Goal: Transaction & Acquisition: Download file/media

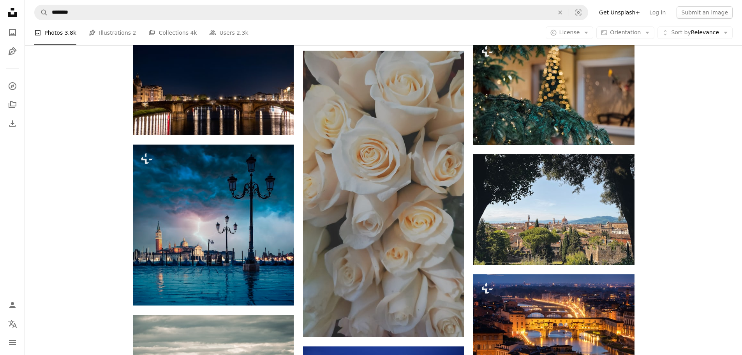
scroll to position [17955, 0]
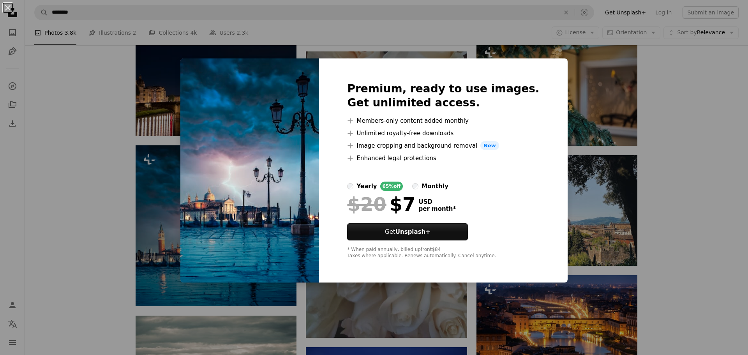
click at [658, 225] on div "An X shape Premium, ready to use images. Get unlimited access. A plus sign Memb…" at bounding box center [374, 177] width 748 height 355
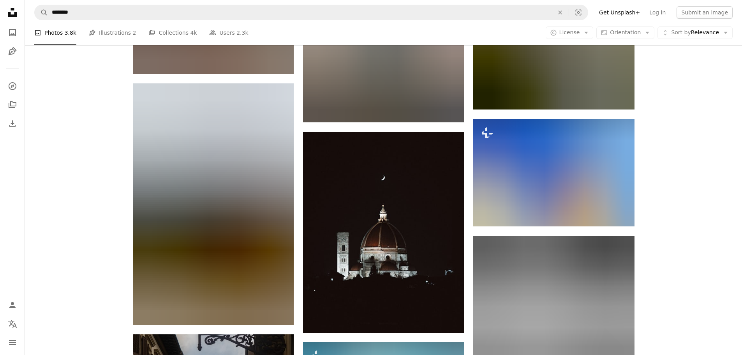
scroll to position [19669, 0]
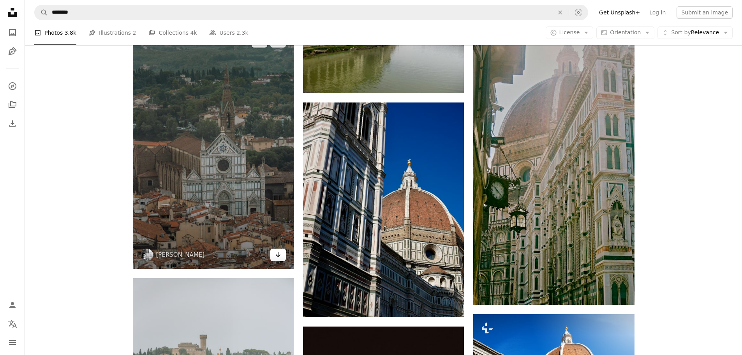
click at [284, 253] on link "Arrow pointing down" at bounding box center [278, 255] width 16 height 12
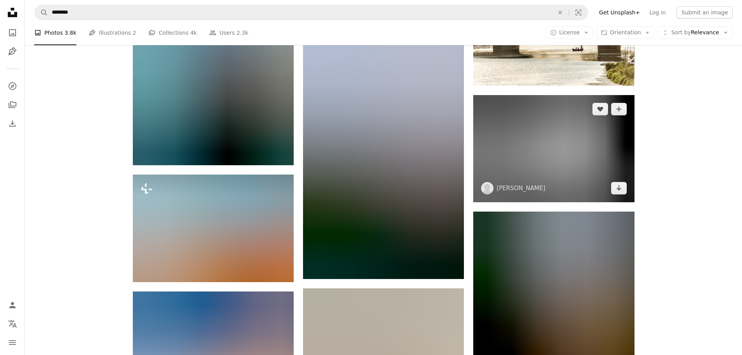
scroll to position [20487, 0]
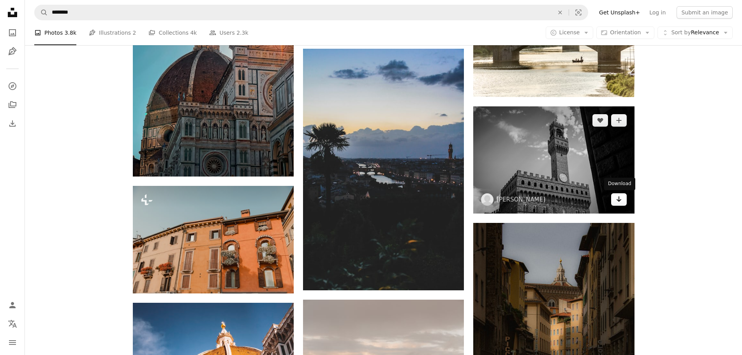
click at [625, 199] on link "Arrow pointing down" at bounding box center [619, 199] width 16 height 12
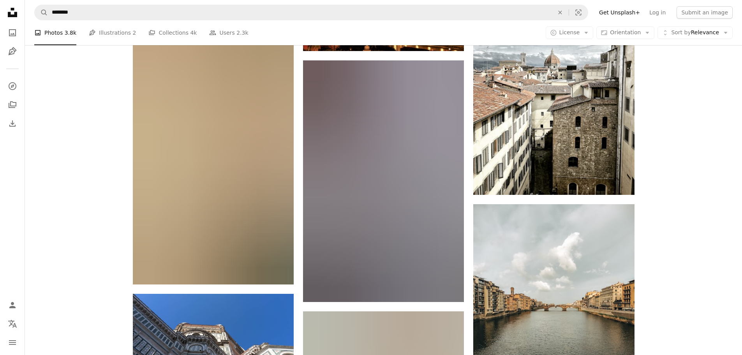
scroll to position [22786, 0]
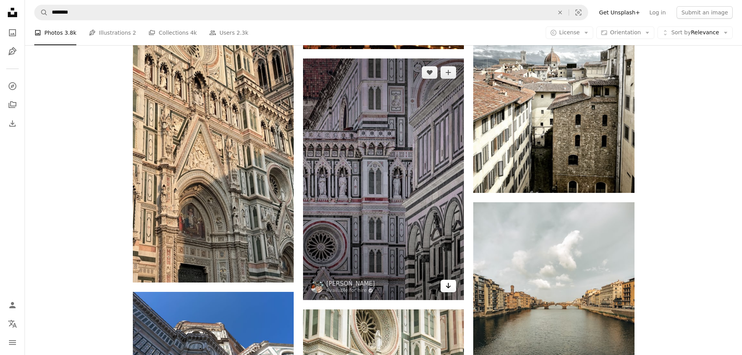
click at [452, 291] on link "Arrow pointing down" at bounding box center [449, 286] width 16 height 12
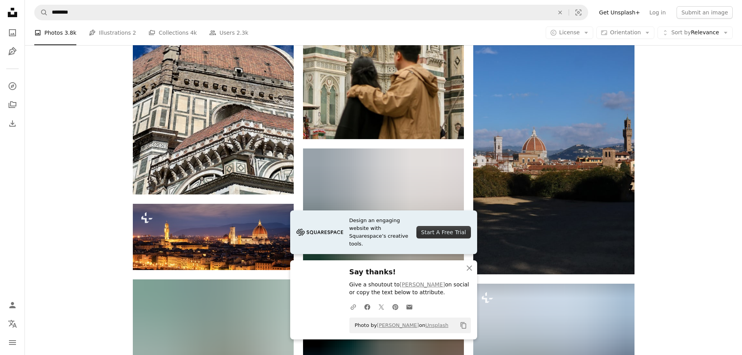
scroll to position [24121, 0]
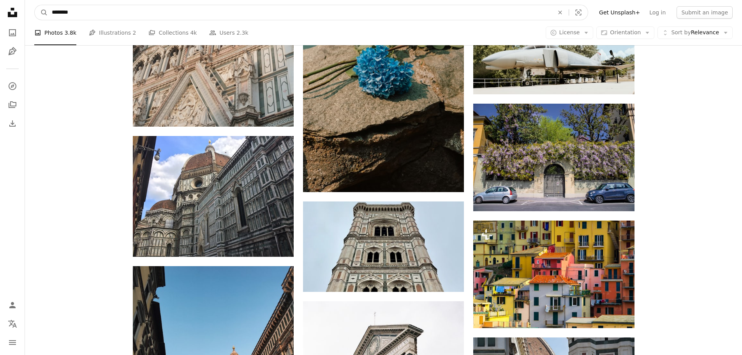
click at [262, 11] on input "********" at bounding box center [300, 12] width 504 height 15
type input "******"
click at [35, 5] on button "A magnifying glass" at bounding box center [41, 12] width 13 height 15
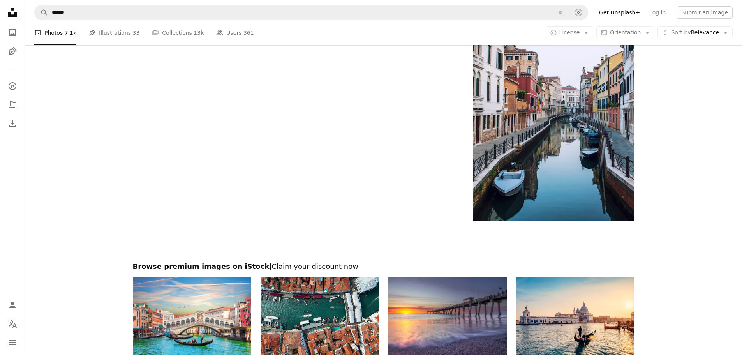
scroll to position [1716, 0]
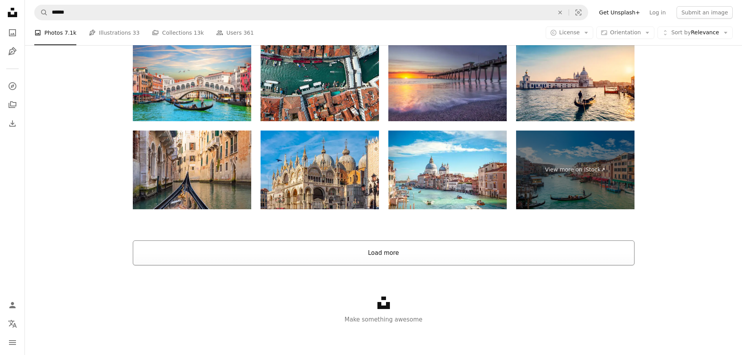
click at [426, 256] on button "Load more" at bounding box center [384, 252] width 502 height 25
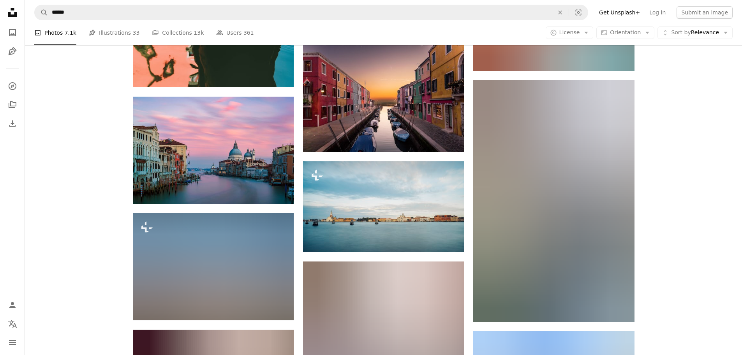
scroll to position [3197, 0]
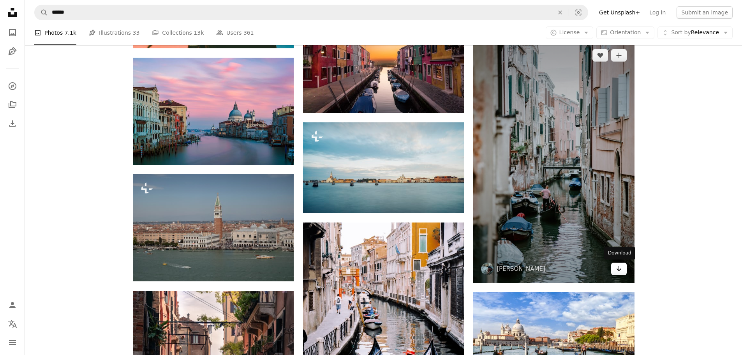
click at [621, 270] on icon "Arrow pointing down" at bounding box center [619, 268] width 6 height 9
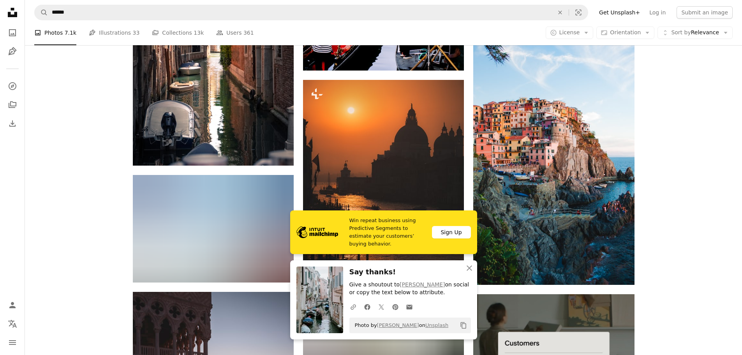
scroll to position [3586, 0]
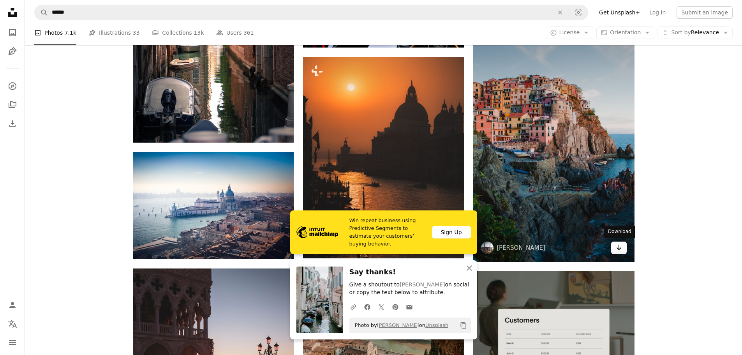
click at [616, 250] on icon "Arrow pointing down" at bounding box center [619, 247] width 6 height 9
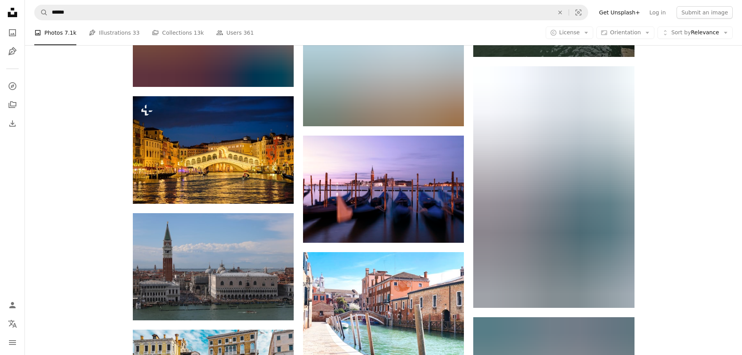
scroll to position [5145, 0]
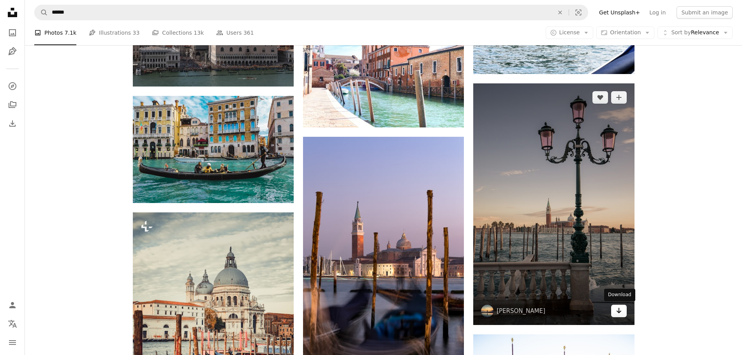
click at [620, 311] on icon "Arrow pointing down" at bounding box center [619, 310] width 6 height 9
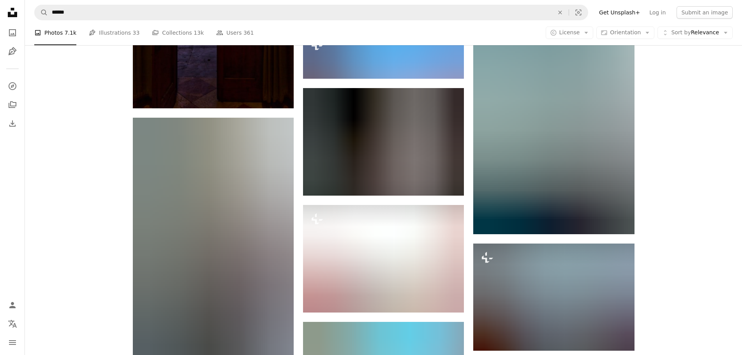
scroll to position [6469, 0]
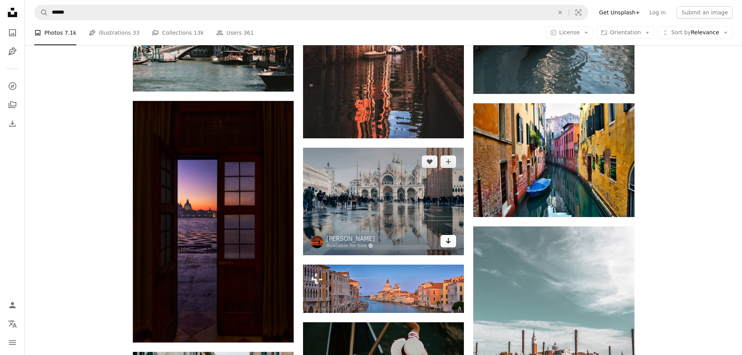
click at [448, 242] on icon "Arrow pointing down" at bounding box center [448, 240] width 6 height 9
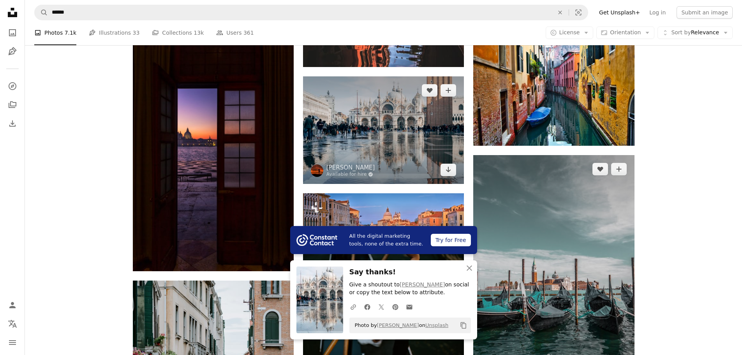
scroll to position [6664, 0]
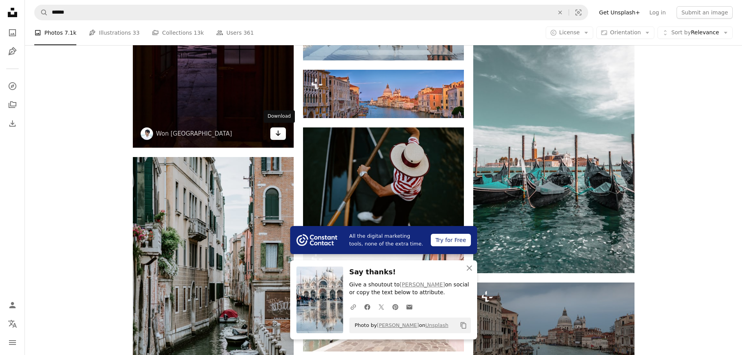
click at [276, 135] on icon "Arrow pointing down" at bounding box center [278, 133] width 6 height 9
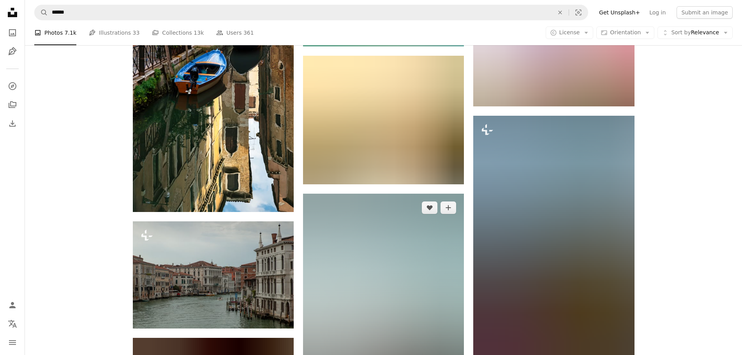
scroll to position [7327, 0]
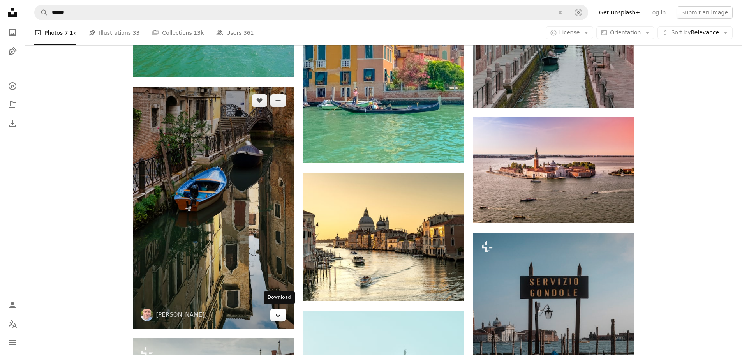
click at [274, 313] on link "Arrow pointing down" at bounding box center [278, 315] width 16 height 12
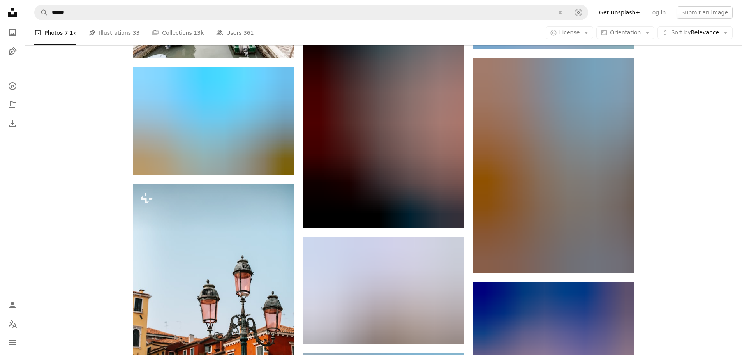
scroll to position [15353, 0]
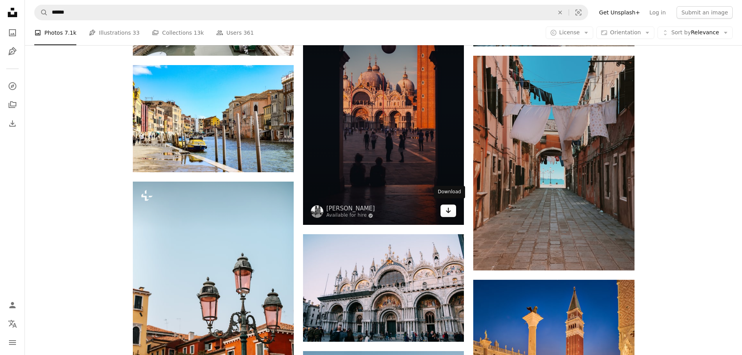
click at [452, 208] on icon "Arrow pointing down" at bounding box center [448, 210] width 6 height 9
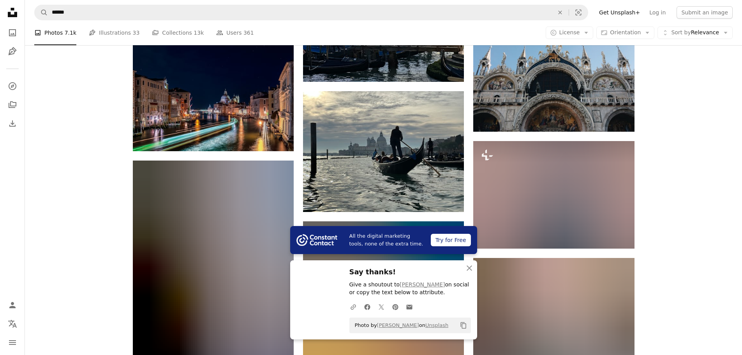
scroll to position [15898, 0]
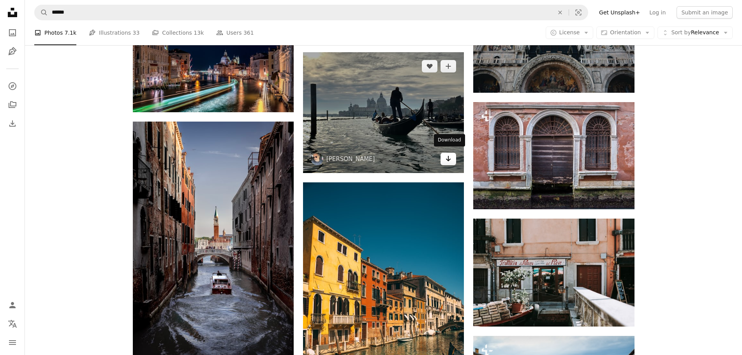
click at [444, 156] on link "Arrow pointing down" at bounding box center [449, 159] width 16 height 12
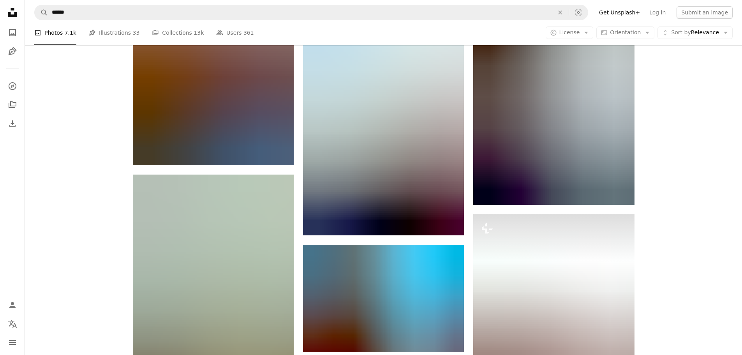
scroll to position [16639, 0]
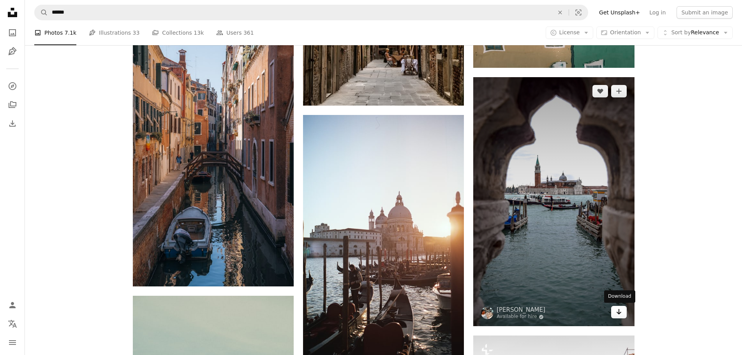
click at [618, 317] on link "Arrow pointing down" at bounding box center [619, 312] width 16 height 12
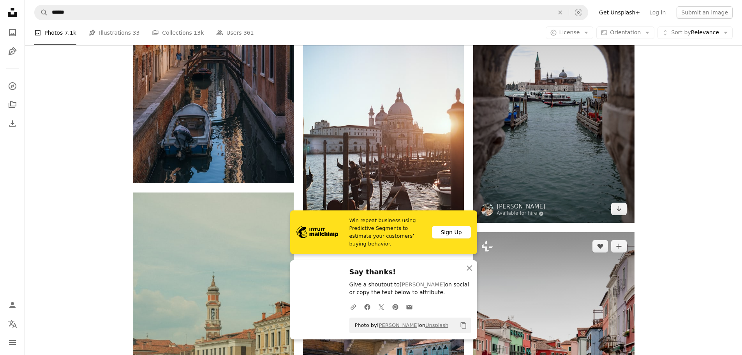
scroll to position [16872, 0]
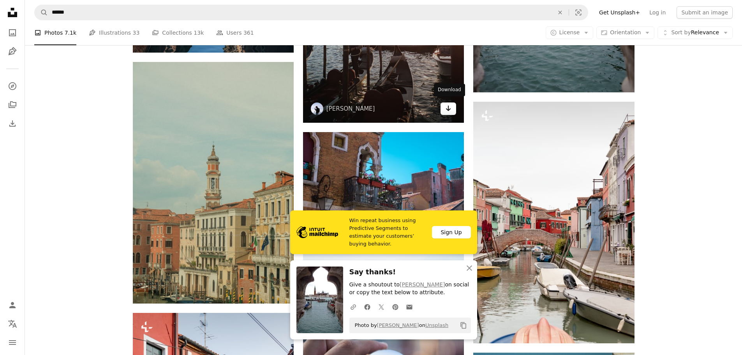
click at [451, 104] on icon "Arrow pointing down" at bounding box center [448, 108] width 6 height 9
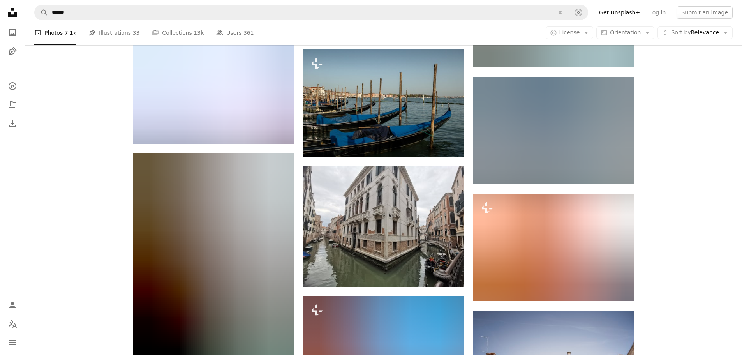
scroll to position [17652, 0]
